Goal: Task Accomplishment & Management: Manage account settings

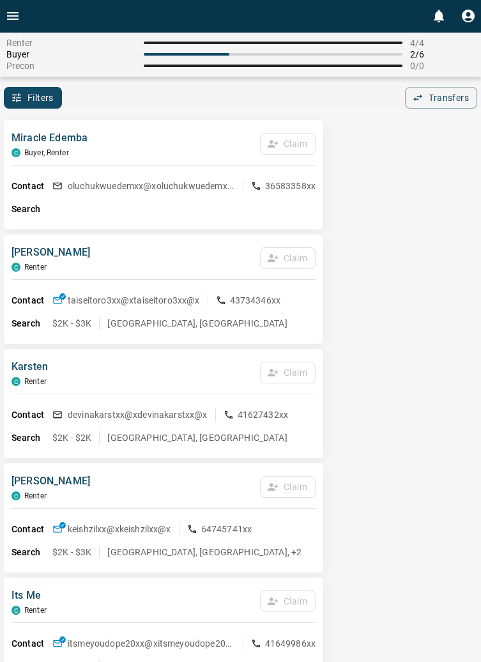
click at [20, 13] on button "Open drawer" at bounding box center [13, 16] width 26 height 32
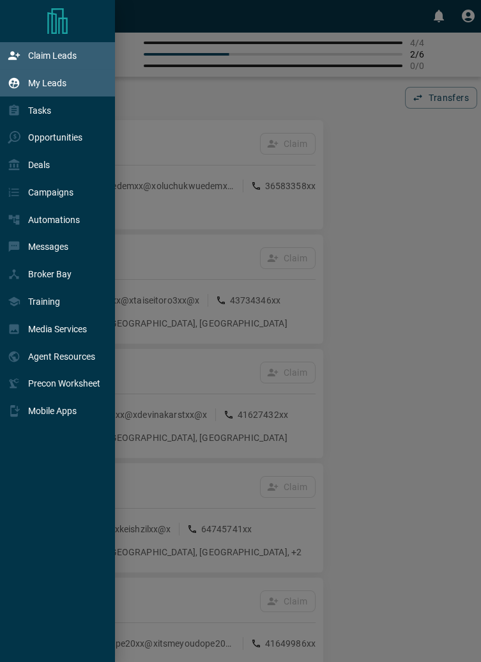
click at [55, 82] on p "My Leads" at bounding box center [47, 83] width 38 height 10
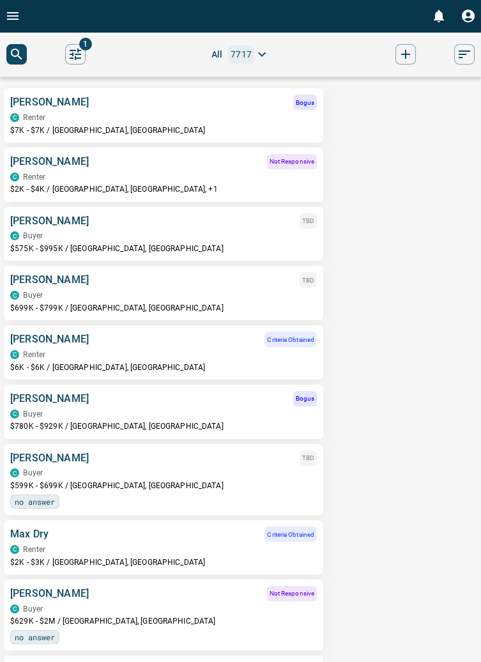
click at [50, 102] on p "[PERSON_NAME]" at bounding box center [49, 102] width 79 height 15
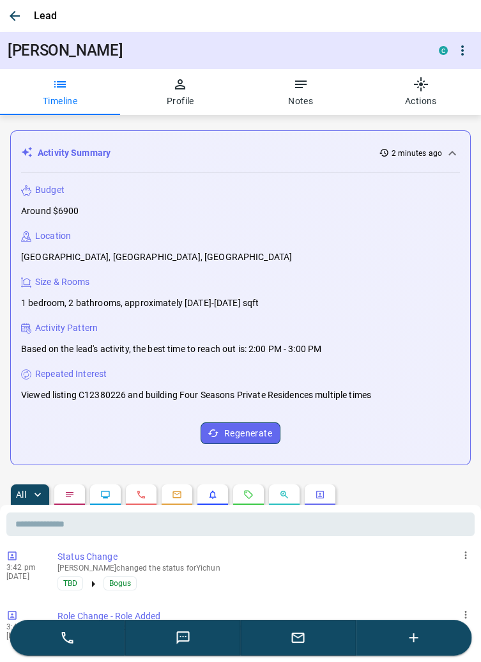
click at [296, 639] on icon "button" at bounding box center [298, 637] width 15 height 15
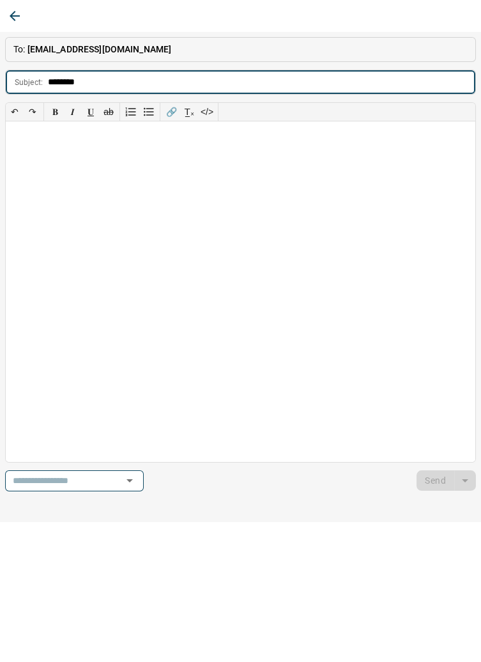
type input "*******"
click at [47, 151] on div at bounding box center [240, 291] width 469 height 340
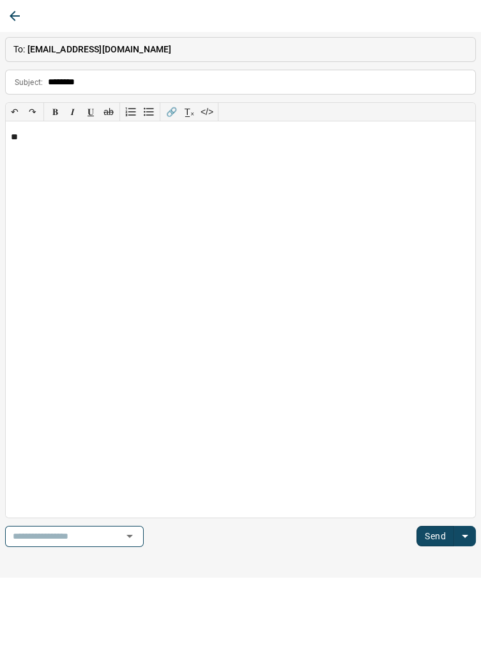
click at [21, 17] on icon "button" at bounding box center [14, 15] width 15 height 15
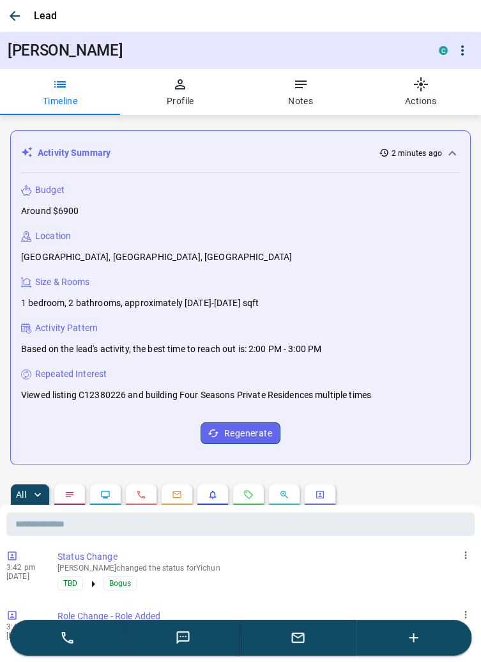
click at [302, 646] on button "button" at bounding box center [299, 637] width 116 height 36
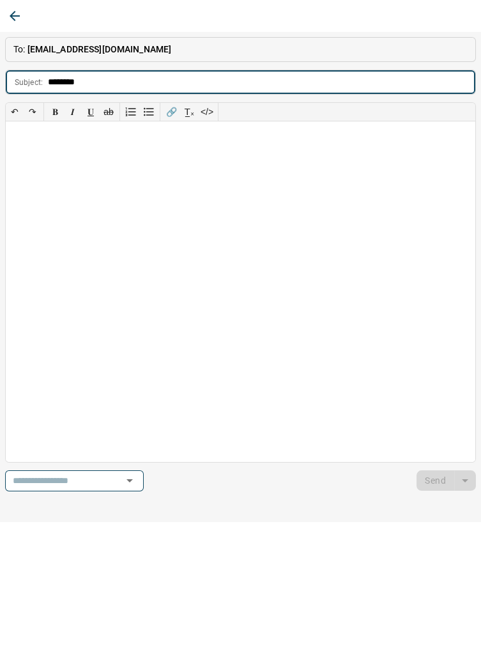
type input "*******"
click at [42, 144] on div at bounding box center [240, 291] width 469 height 340
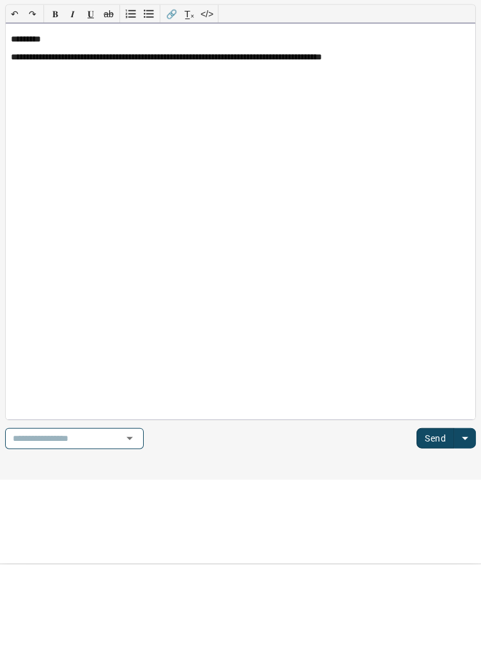
click at [28, 192] on div "**********" at bounding box center [240, 318] width 469 height 395
click at [471, 156] on div "**********" at bounding box center [240, 318] width 469 height 395
click at [447, 528] on button "Send" at bounding box center [435, 536] width 38 height 20
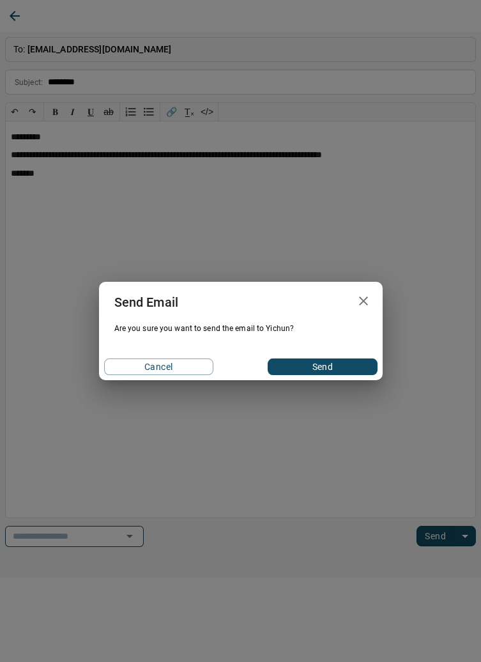
click at [335, 367] on button "Send" at bounding box center [322, 366] width 109 height 17
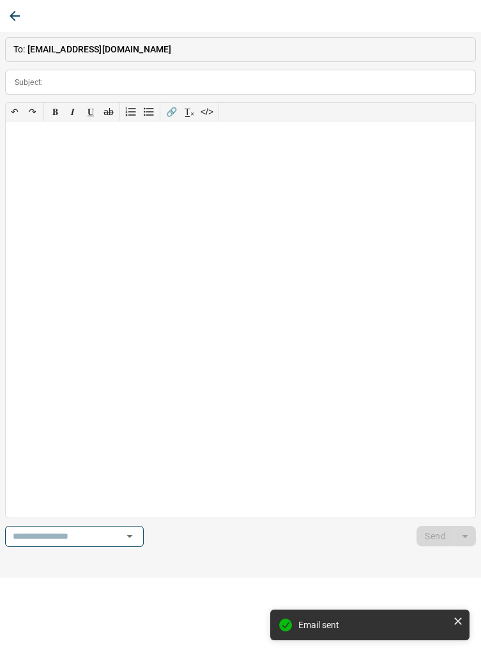
click at [23, 19] on button "button" at bounding box center [14, 15] width 23 height 23
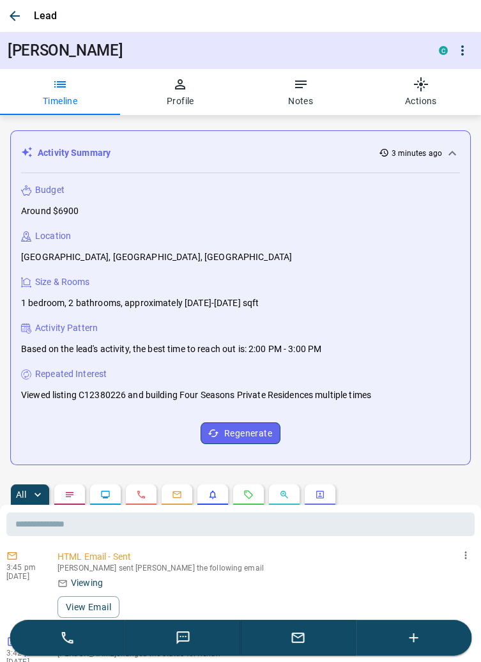
click at [15, 13] on icon "button" at bounding box center [14, 15] width 15 height 15
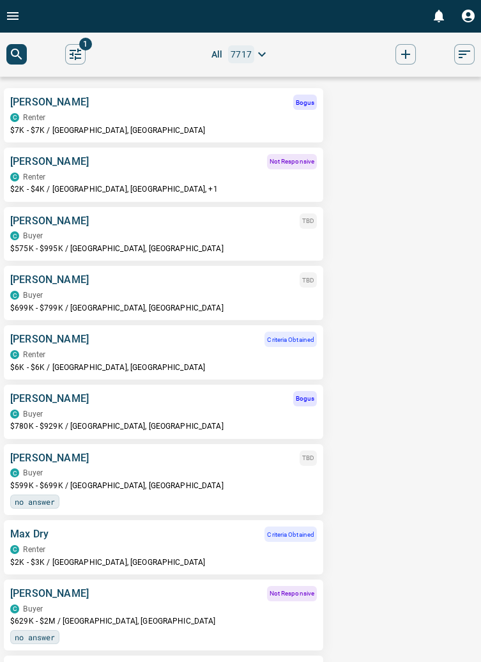
click at [52, 165] on p "[PERSON_NAME]" at bounding box center [49, 161] width 79 height 15
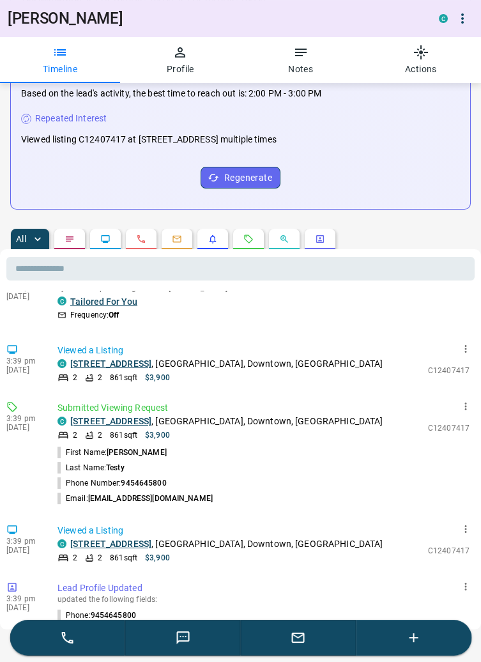
scroll to position [923, 0]
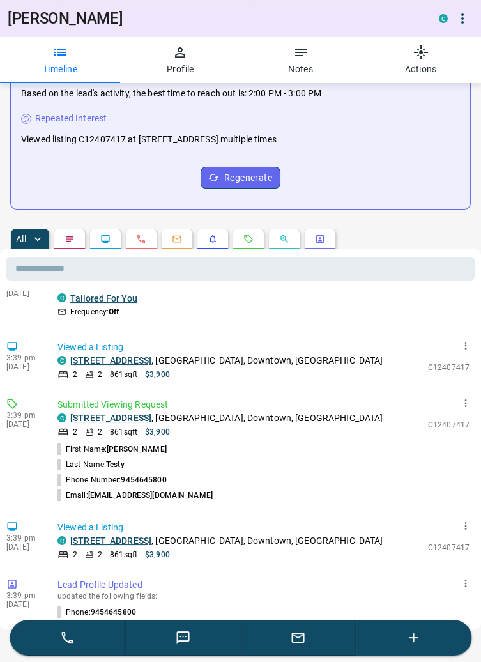
click at [302, 642] on icon "button" at bounding box center [298, 637] width 13 height 10
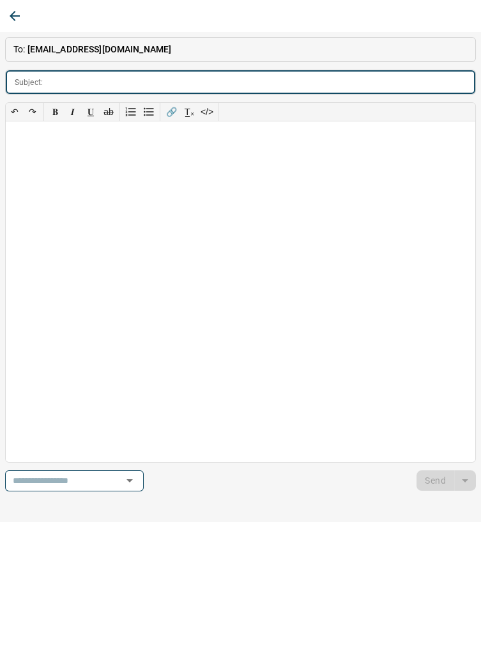
scroll to position [255, 0]
type input "*******"
click at [26, 144] on div at bounding box center [240, 291] width 469 height 340
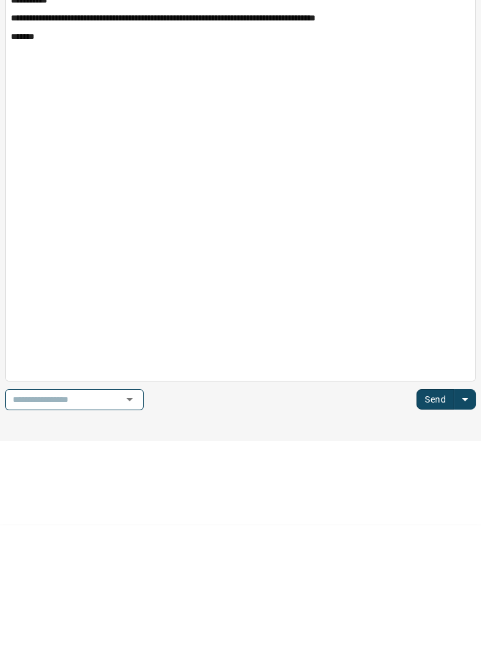
click at [441, 538] on button "Send" at bounding box center [435, 536] width 38 height 20
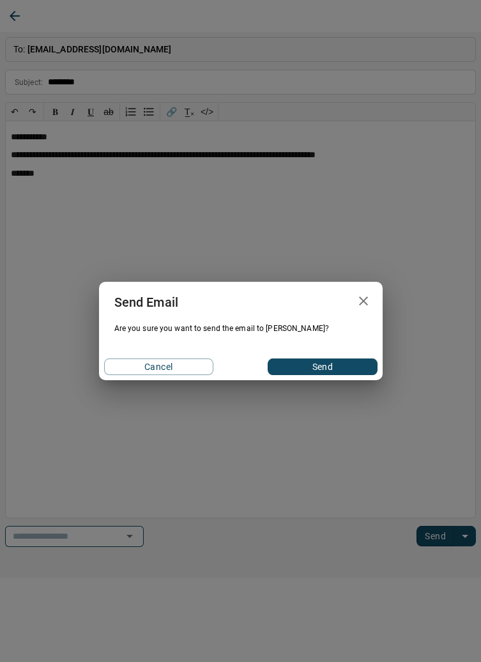
click at [336, 366] on button "Send" at bounding box center [322, 366] width 109 height 17
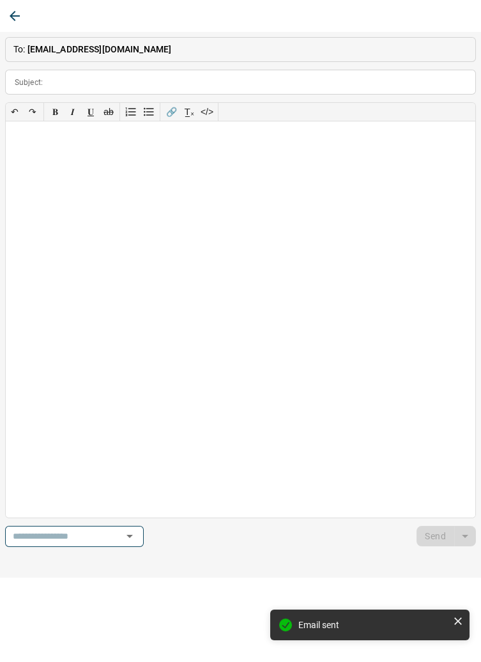
scroll to position [1008, 0]
click at [15, 17] on icon "button" at bounding box center [14, 15] width 15 height 15
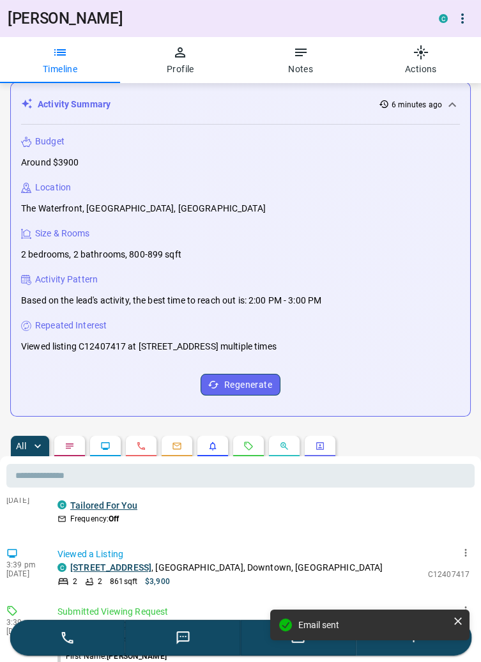
scroll to position [0, 0]
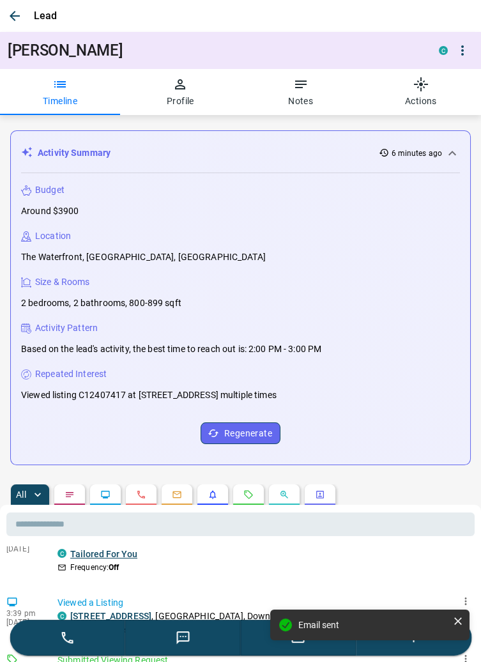
click at [15, 12] on icon "button" at bounding box center [14, 15] width 15 height 15
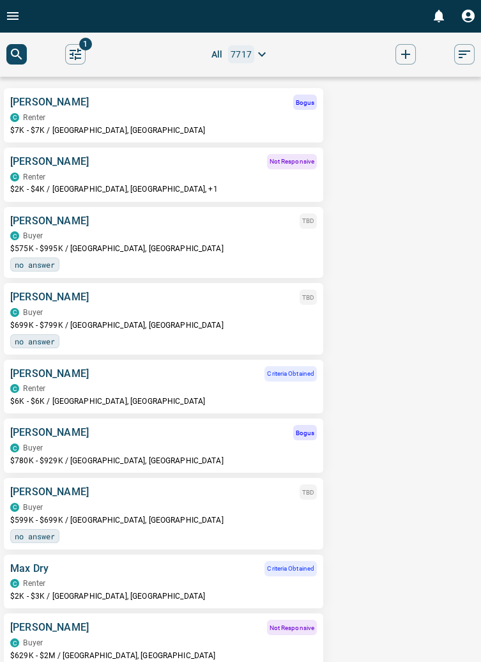
click at [18, 12] on icon "Open drawer" at bounding box center [12, 16] width 11 height 8
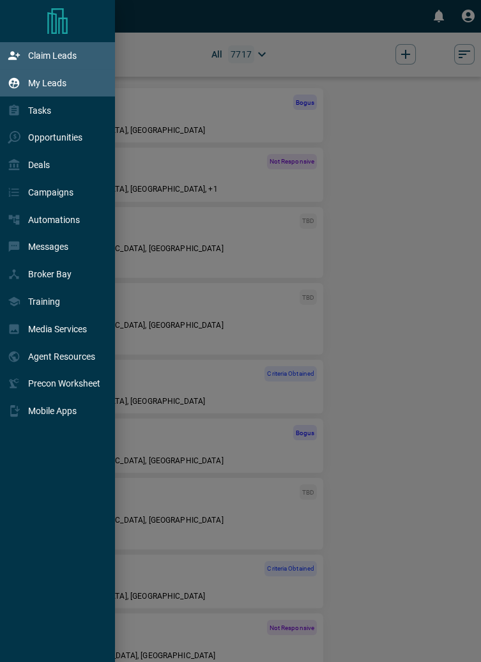
click at [64, 54] on p "Claim Leads" at bounding box center [52, 55] width 49 height 10
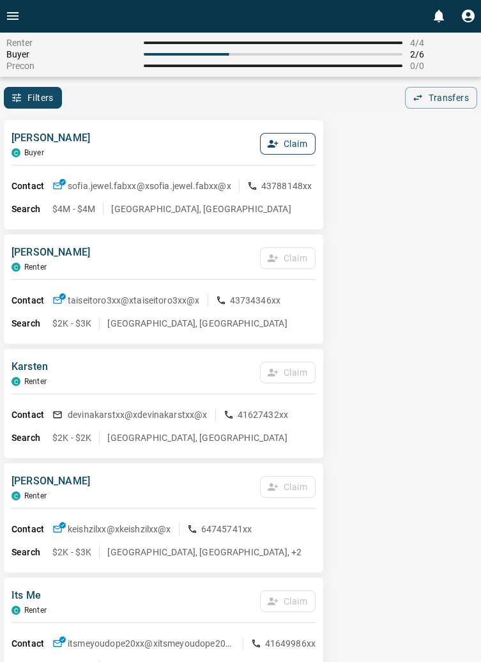
click at [290, 151] on button "Claim" at bounding box center [288, 144] width 56 height 22
click at [280, 146] on button "Confirm Claim" at bounding box center [269, 144] width 91 height 22
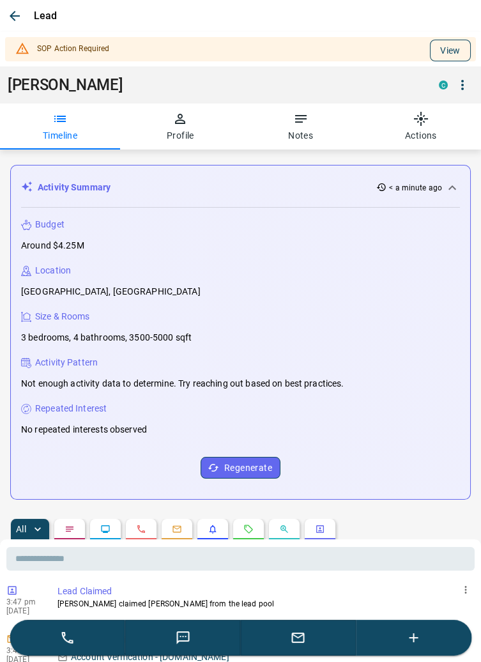
click at [443, 57] on button "View" at bounding box center [450, 51] width 41 height 22
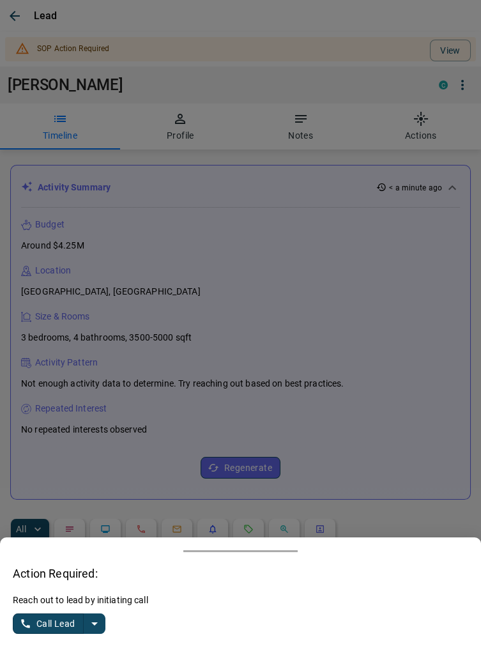
click at [95, 616] on icon "split button" at bounding box center [94, 623] width 15 height 15
click at [69, 602] on li "Log Manual Call" at bounding box center [60, 598] width 78 height 19
click at [38, 620] on button "Log Manual Call" at bounding box center [55, 623] width 84 height 20
click at [29, 621] on button "Yes" at bounding box center [26, 624] width 26 height 20
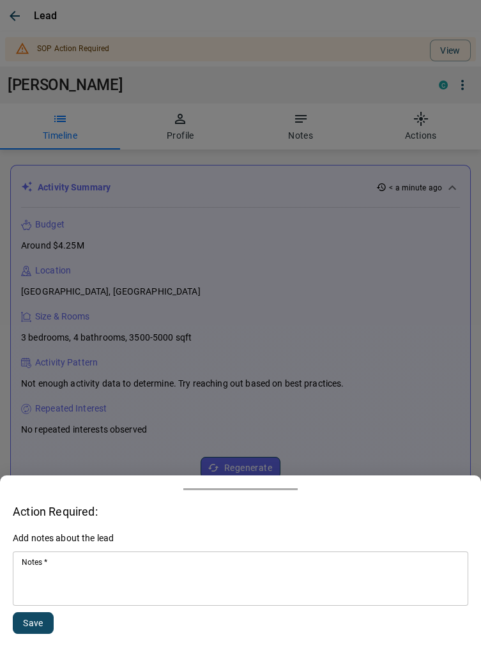
click at [95, 588] on textarea "Notes   *" at bounding box center [240, 578] width 437 height 43
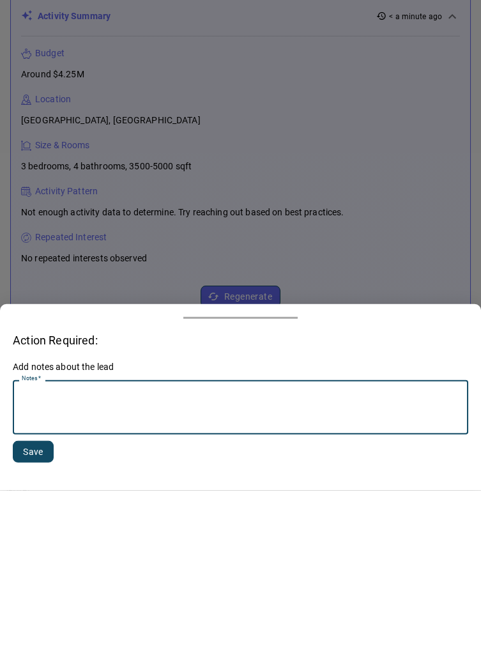
scroll to position [137, 0]
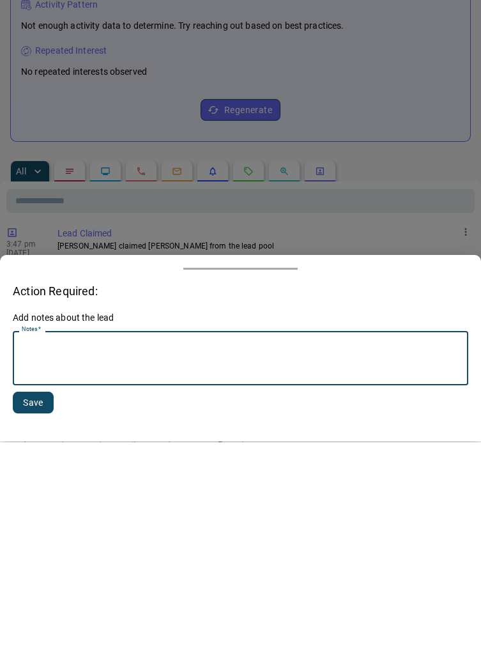
click at [63, 586] on textarea "Notes   *" at bounding box center [240, 578] width 437 height 43
type textarea "********"
click at [36, 623] on button "Save" at bounding box center [33, 623] width 41 height 22
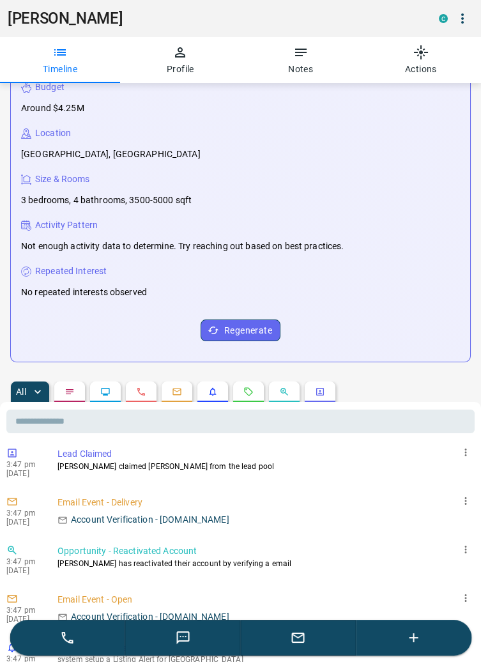
scroll to position [0, 0]
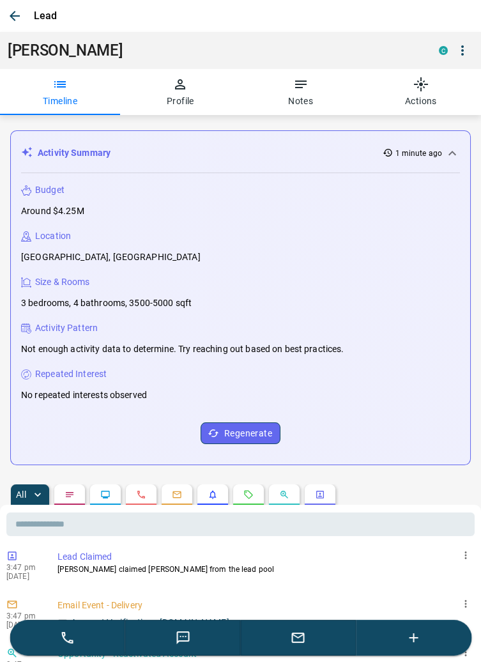
click at [301, 639] on icon "button" at bounding box center [298, 637] width 15 height 15
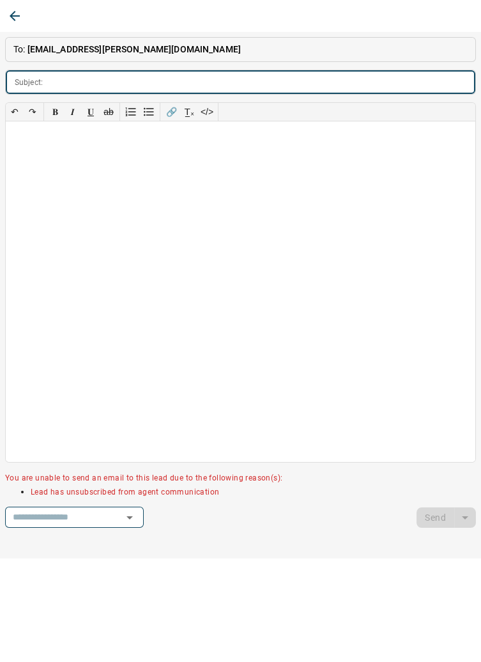
click at [17, 15] on icon "button" at bounding box center [14, 15] width 15 height 15
